Goal: Check status

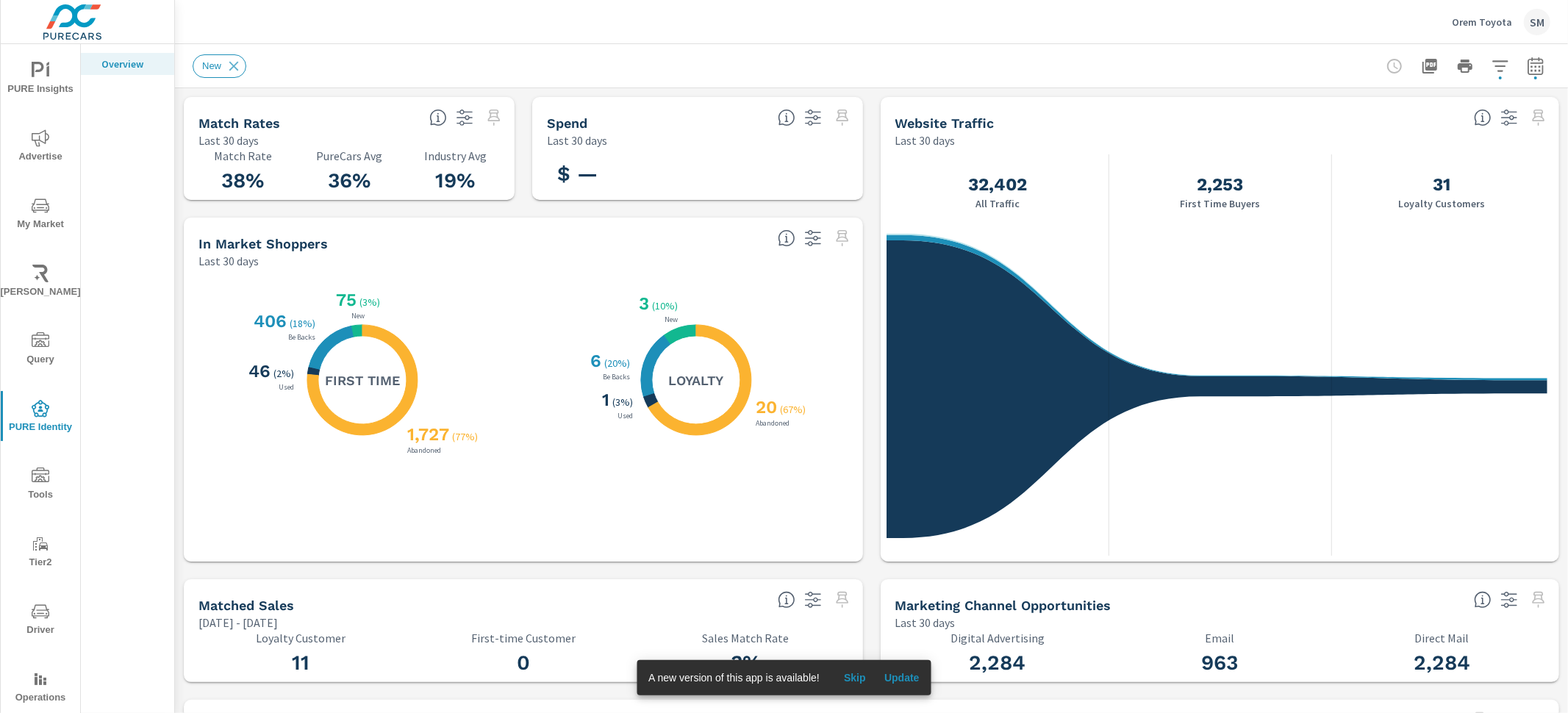
scroll to position [557, 0]
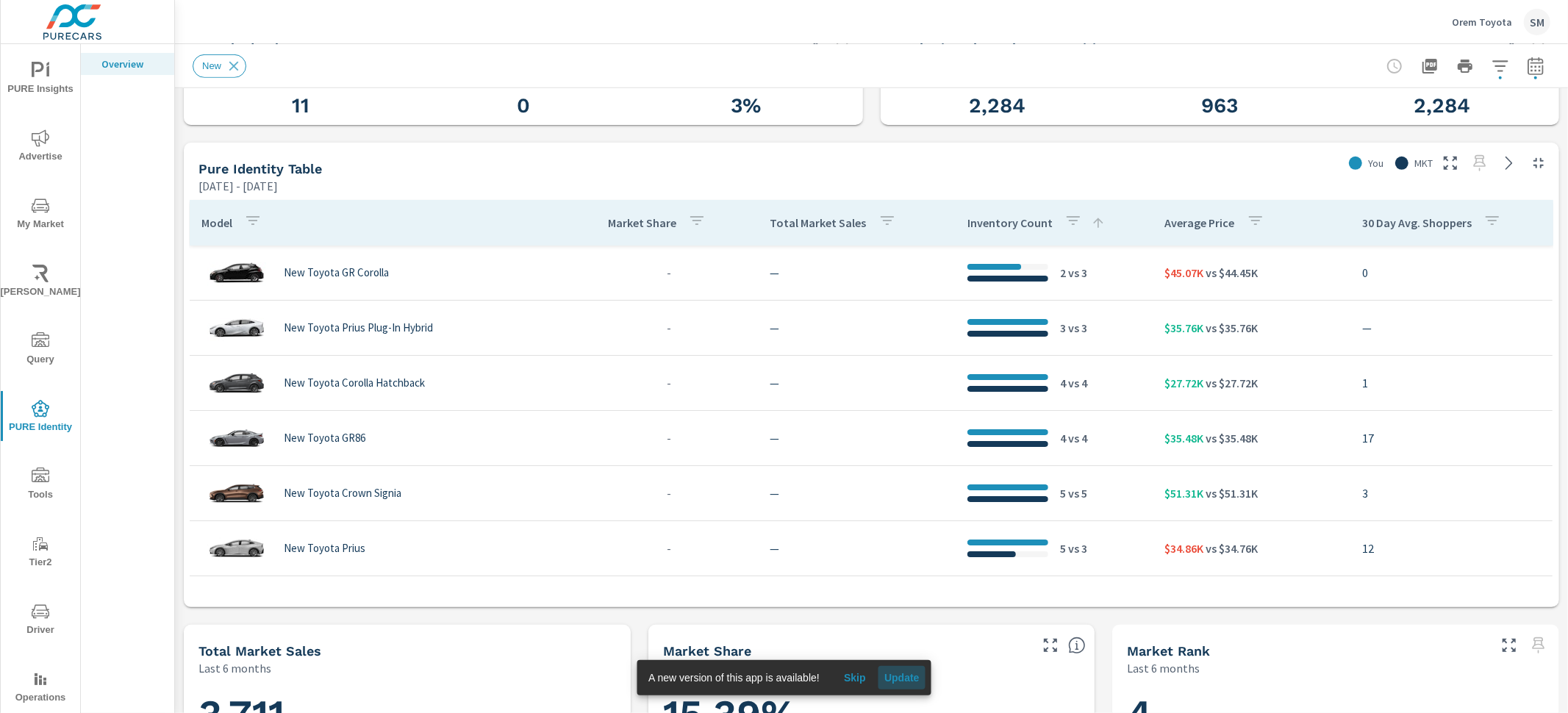
click at [910, 672] on span "Update" at bounding box center [902, 677] width 35 height 13
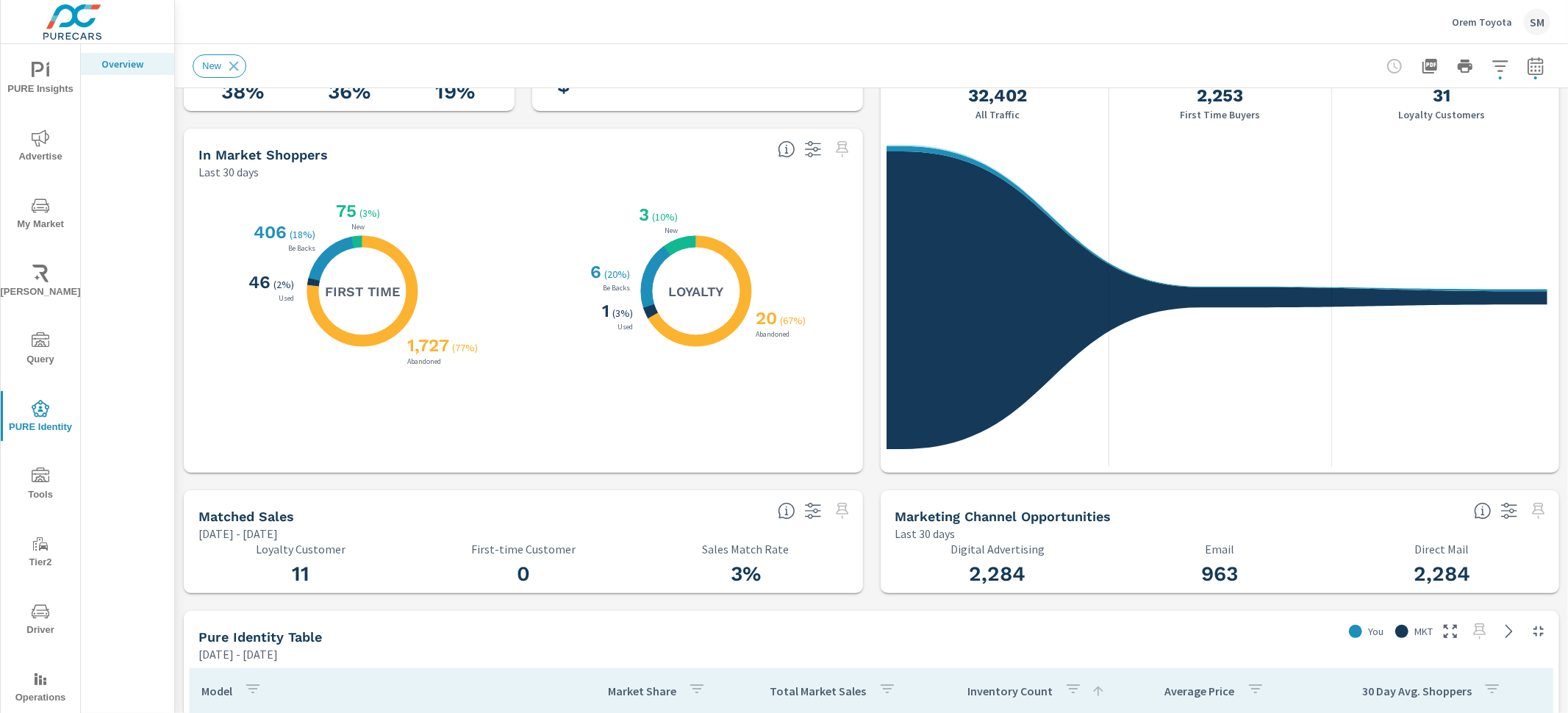
scroll to position [0, 0]
